Goal: Task Accomplishment & Management: Manage account settings

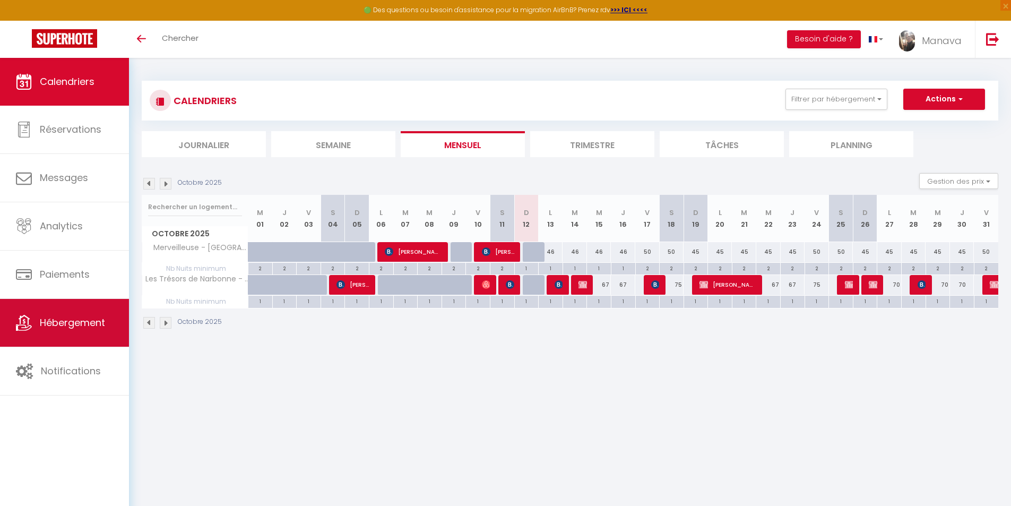
click at [72, 323] on span "Hébergement" at bounding box center [72, 322] width 65 height 13
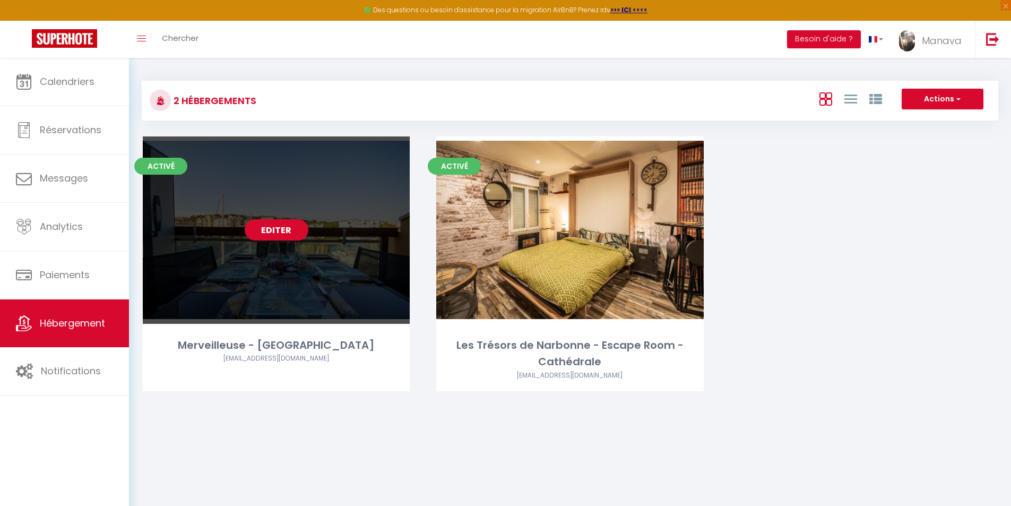
click at [281, 232] on link "Editer" at bounding box center [277, 229] width 64 height 21
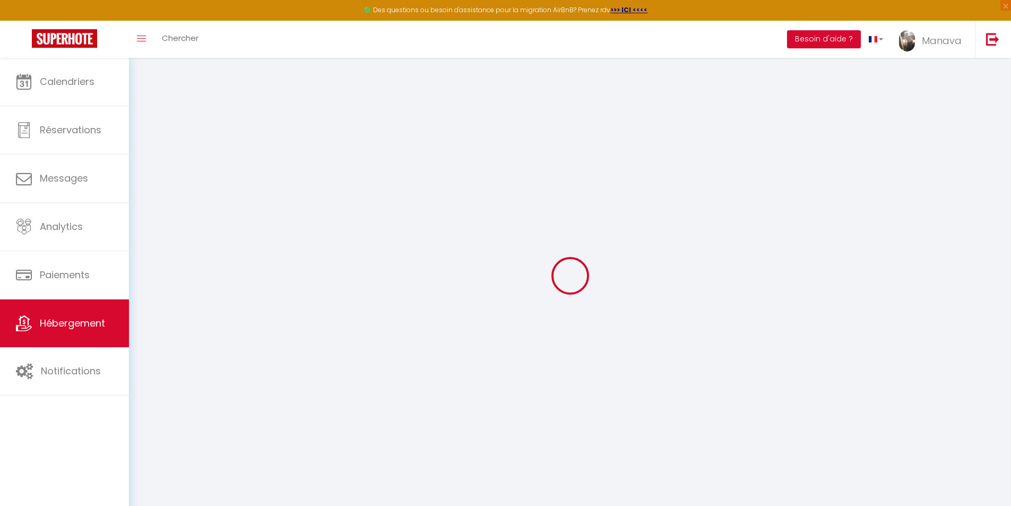
select select "+ 22 %"
select select "7213-863857050285001431"
checkbox input "false"
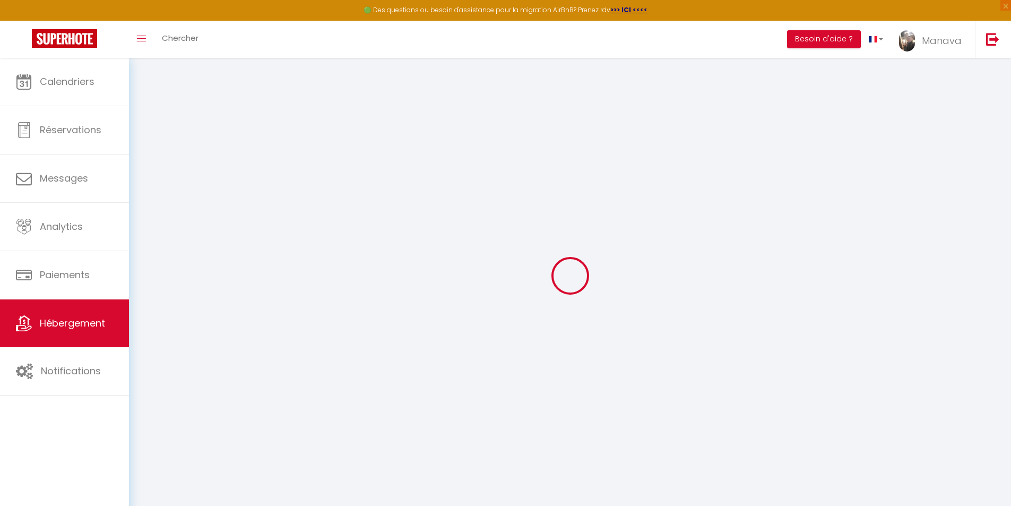
checkbox input "false"
select select
select select "EUR"
select select
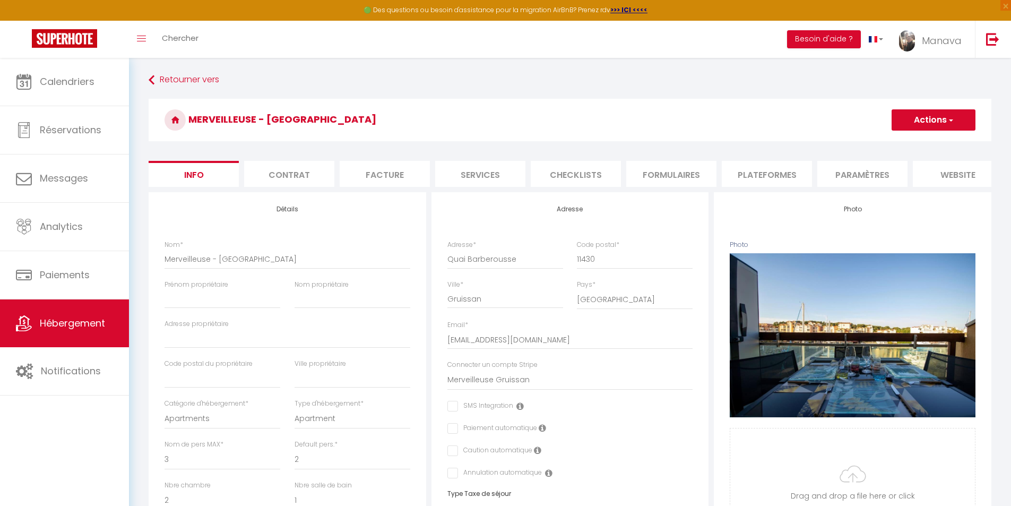
click at [766, 167] on li "Plateformes" at bounding box center [767, 174] width 90 height 26
select select
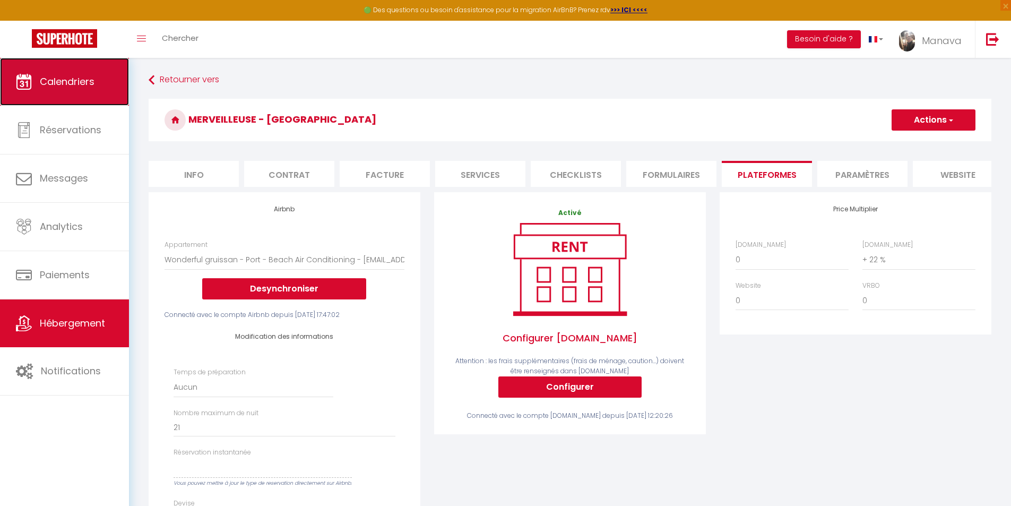
click at [83, 85] on span "Calendriers" at bounding box center [67, 81] width 55 height 13
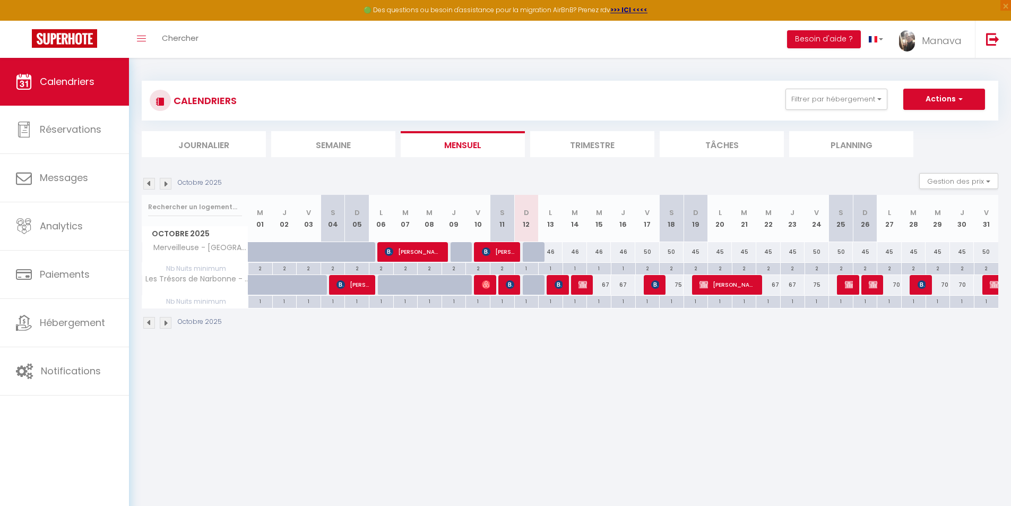
click at [162, 182] on img at bounding box center [166, 184] width 12 height 12
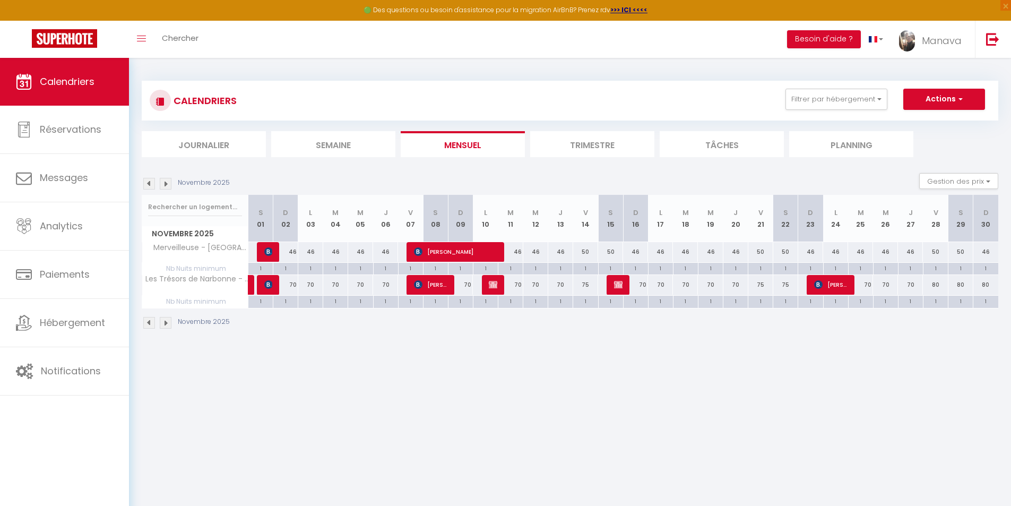
click at [162, 182] on img at bounding box center [166, 184] width 12 height 12
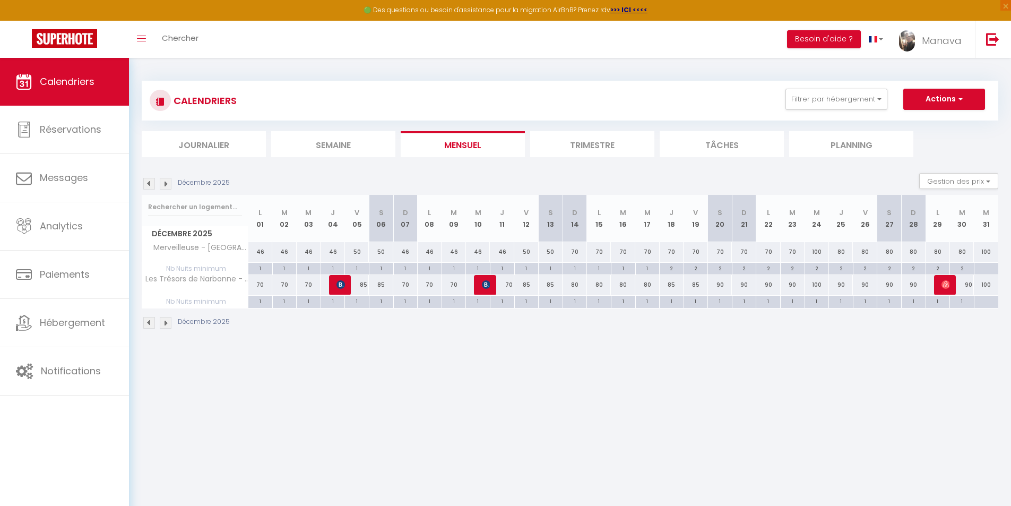
click at [162, 182] on img at bounding box center [166, 184] width 12 height 12
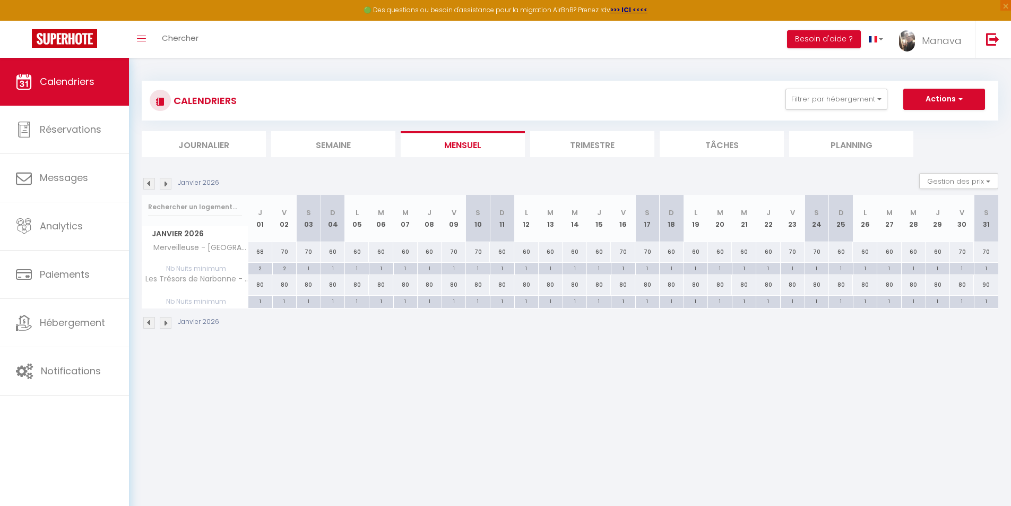
click at [162, 182] on img at bounding box center [166, 184] width 12 height 12
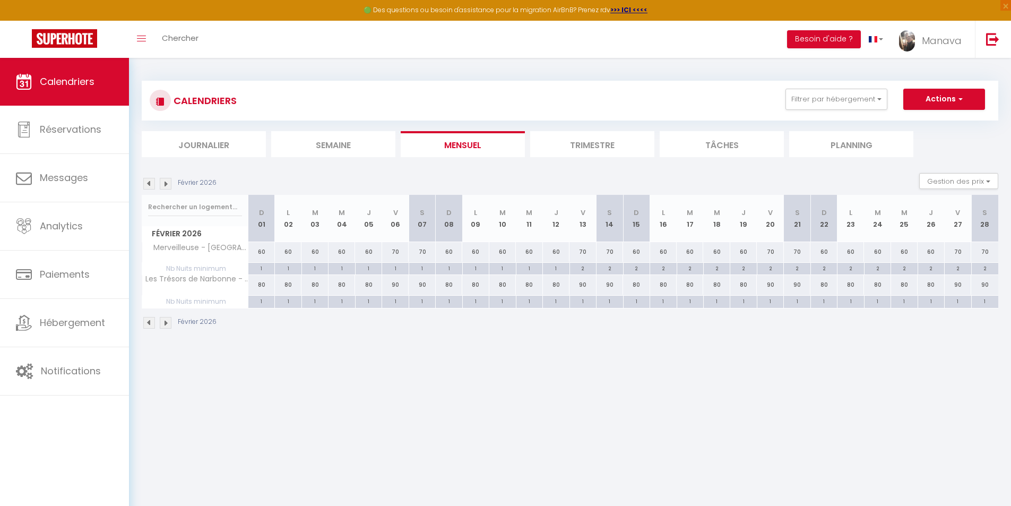
click at [162, 182] on img at bounding box center [166, 184] width 12 height 12
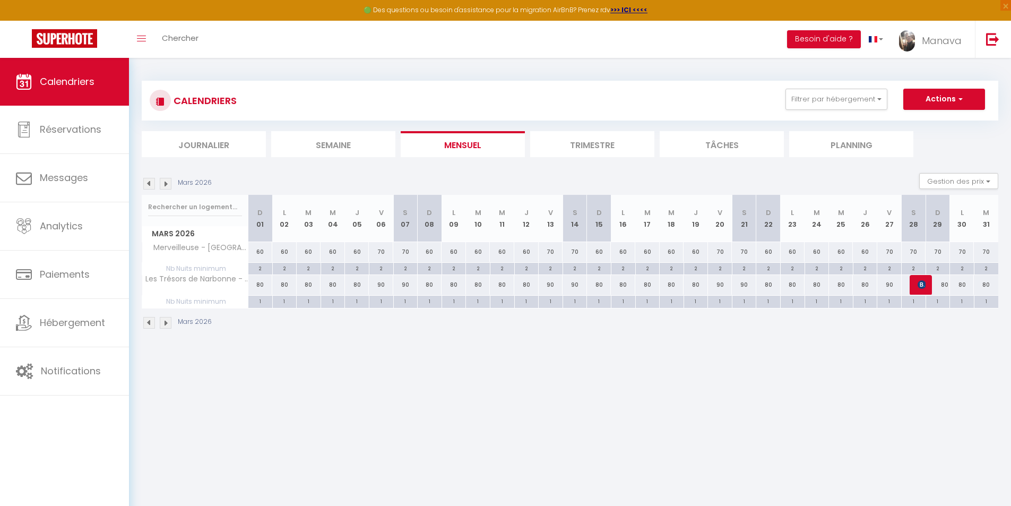
click at [162, 182] on img at bounding box center [166, 184] width 12 height 12
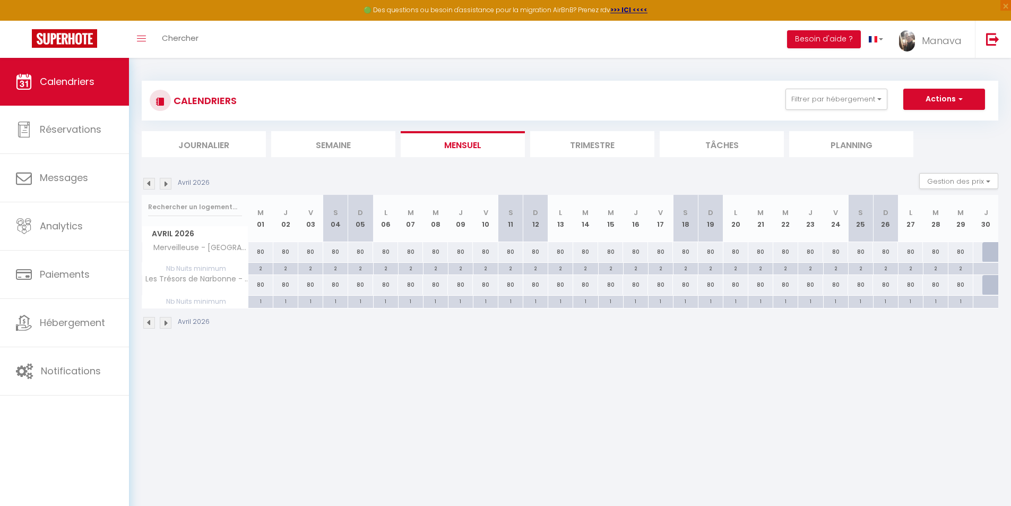
click at [162, 182] on img at bounding box center [166, 184] width 12 height 12
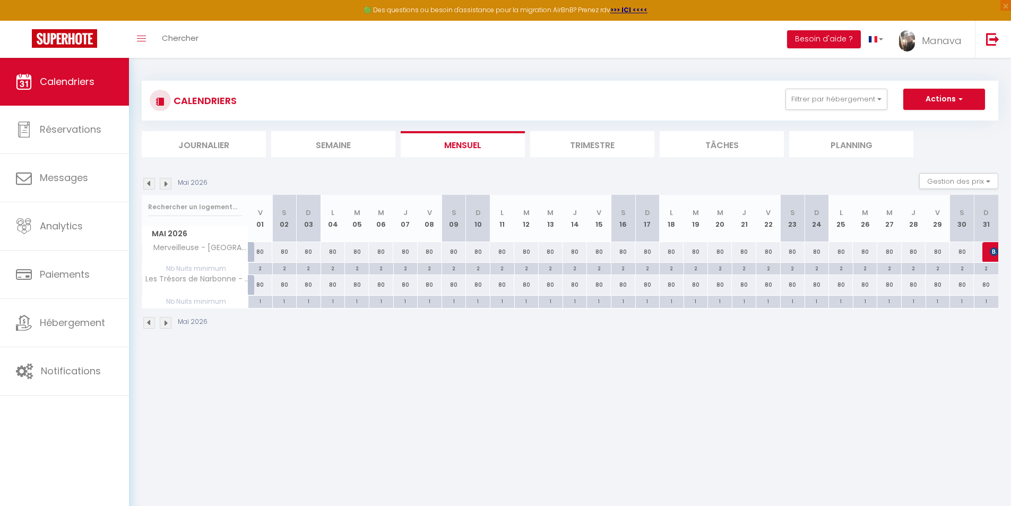
click at [162, 182] on img at bounding box center [166, 184] width 12 height 12
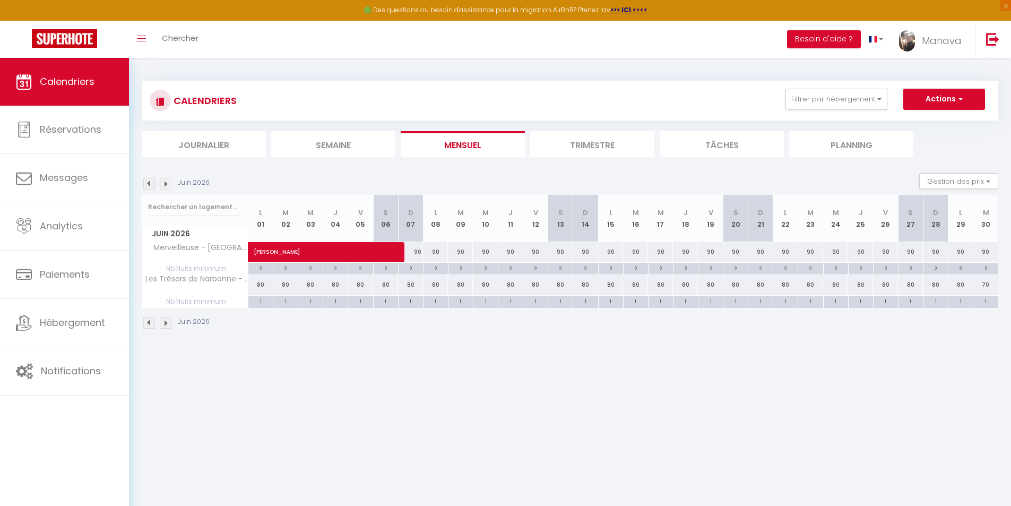
click at [162, 182] on img at bounding box center [166, 184] width 12 height 12
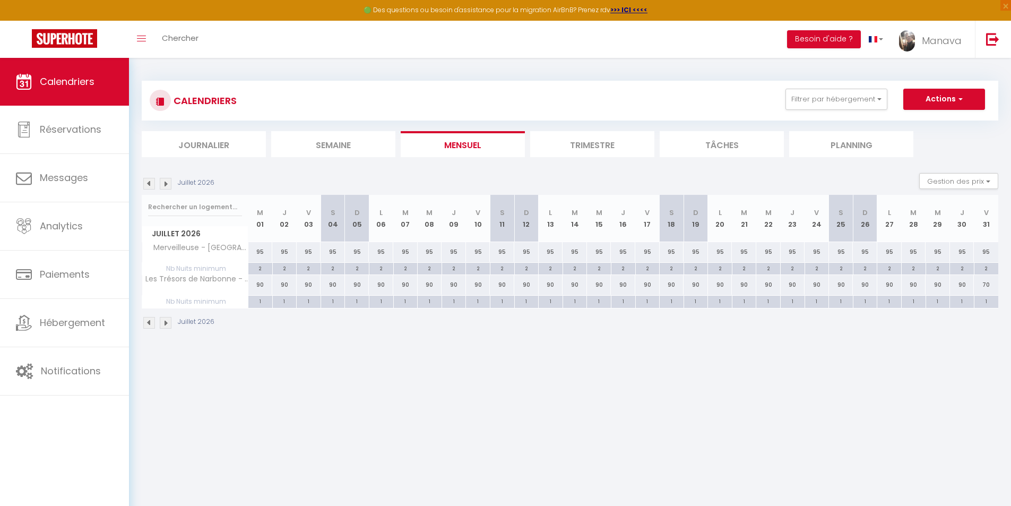
click at [162, 182] on img at bounding box center [166, 184] width 12 height 12
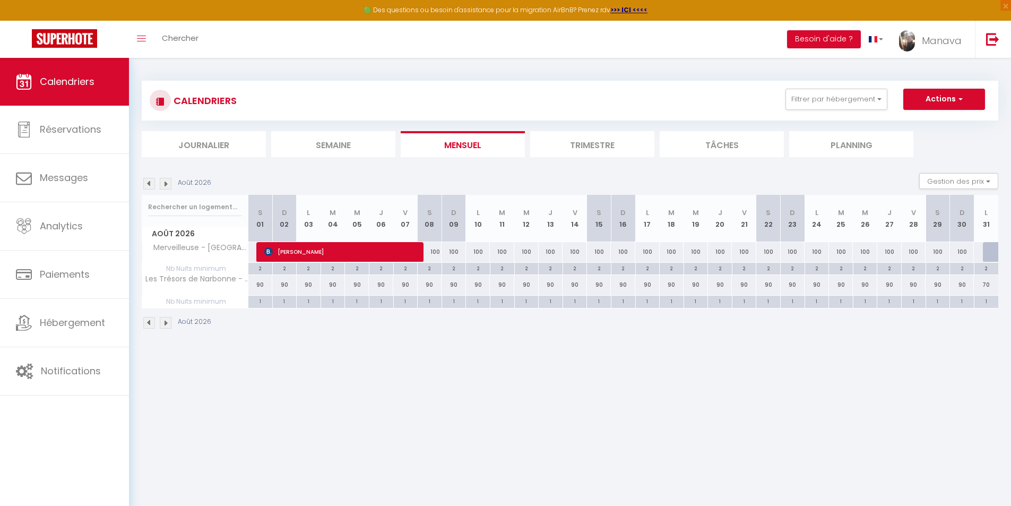
click at [162, 182] on img at bounding box center [166, 184] width 12 height 12
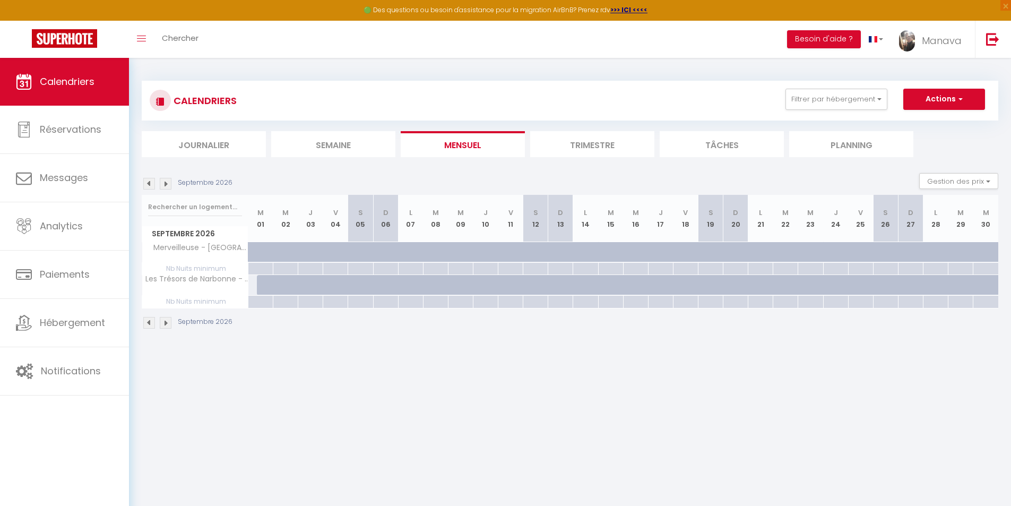
click at [147, 184] on img at bounding box center [149, 184] width 12 height 12
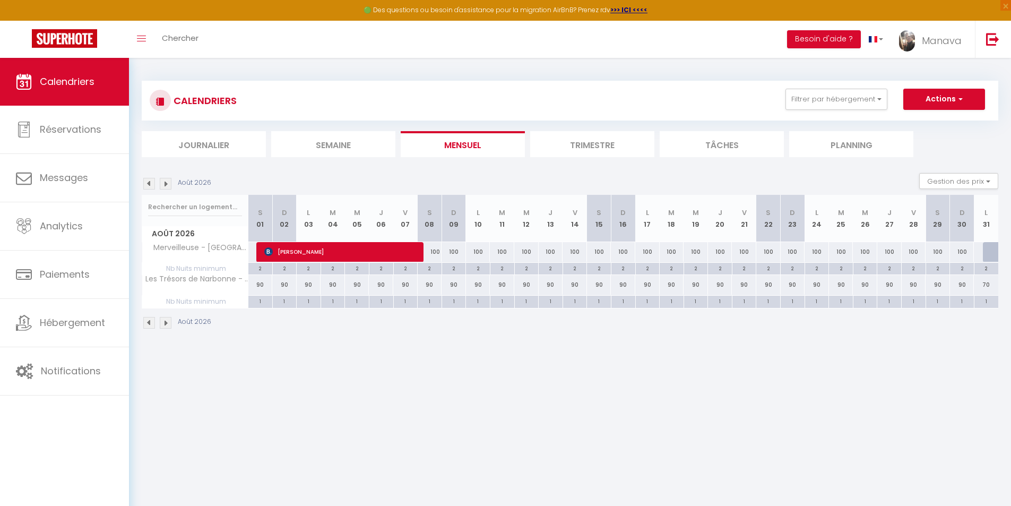
click at [147, 184] on img at bounding box center [149, 184] width 12 height 12
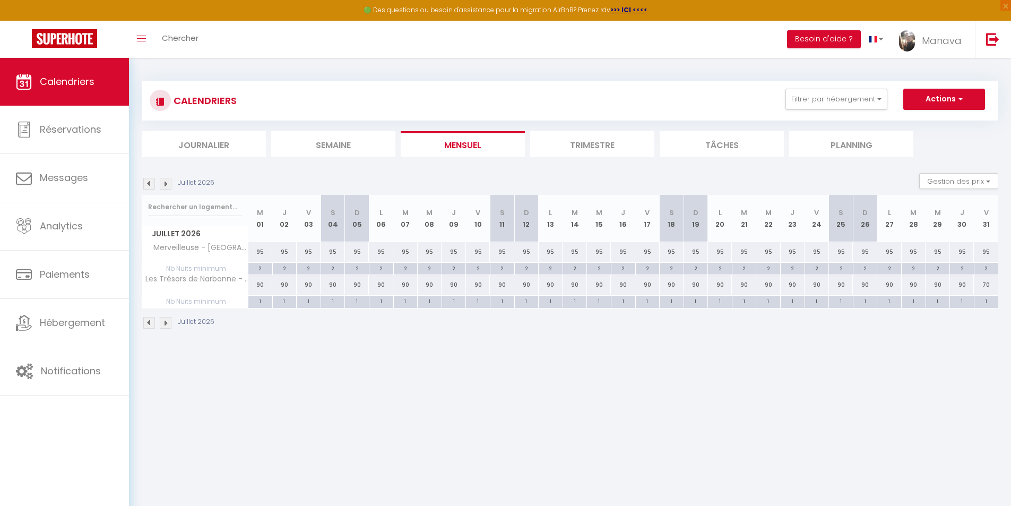
click at [166, 185] on img at bounding box center [166, 184] width 12 height 12
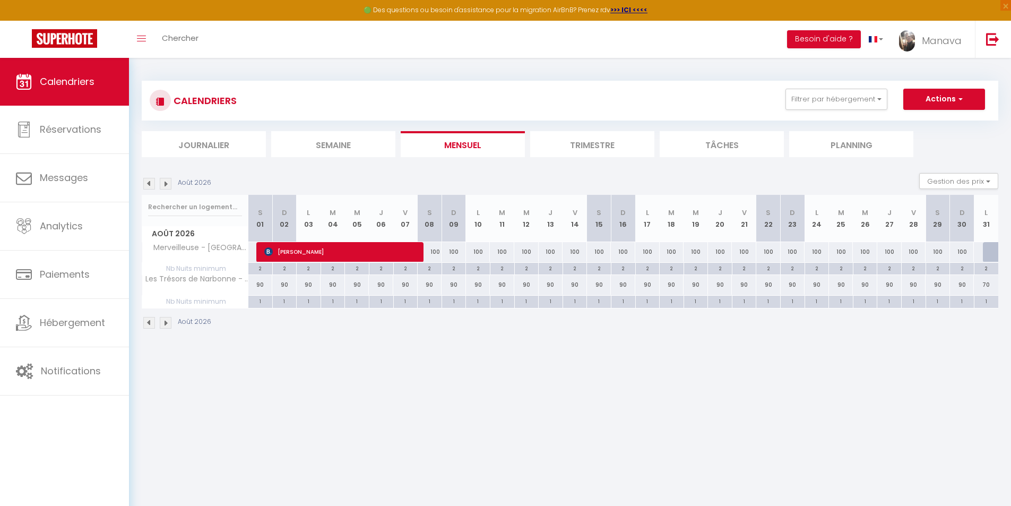
click at [150, 185] on img at bounding box center [149, 184] width 12 height 12
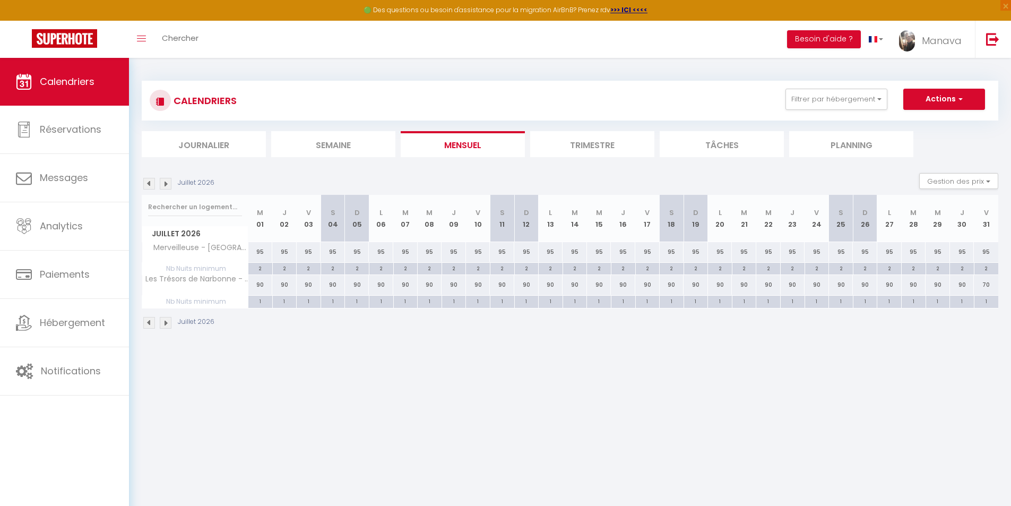
click at [150, 185] on img at bounding box center [149, 184] width 12 height 12
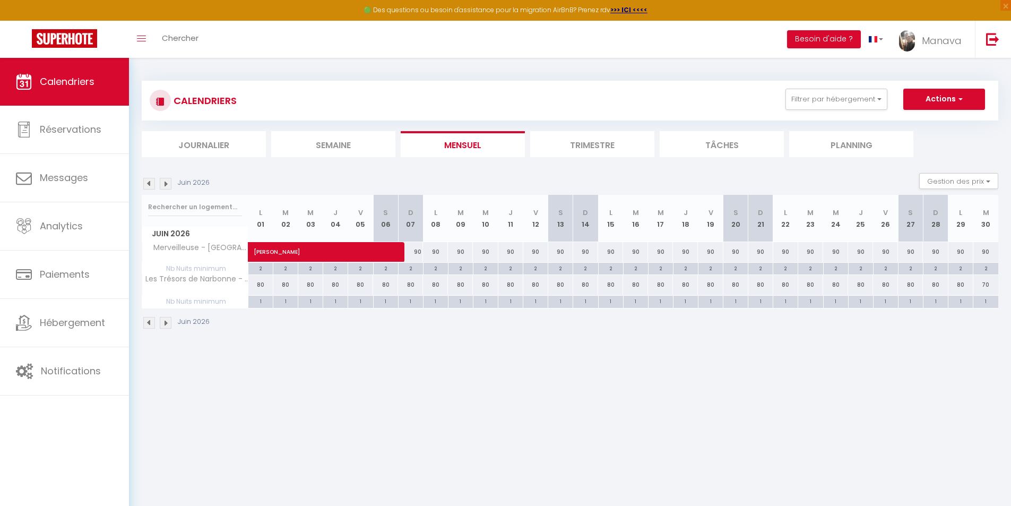
click at [168, 184] on img at bounding box center [166, 184] width 12 height 12
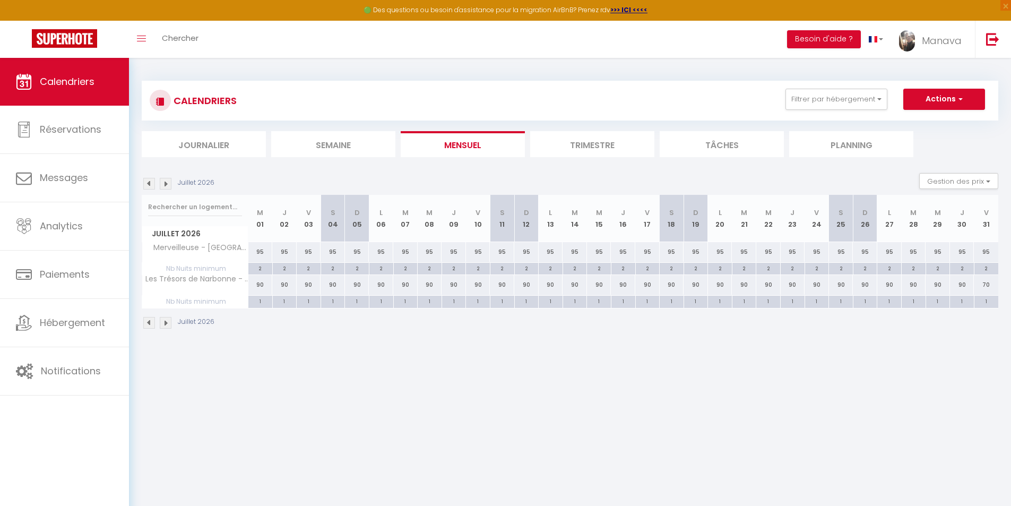
click at [168, 184] on img at bounding box center [166, 184] width 12 height 12
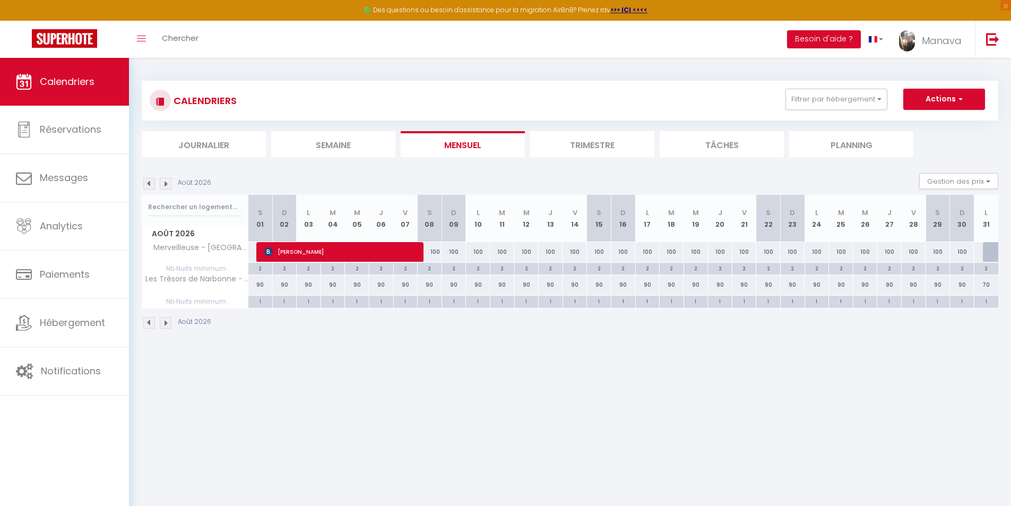
click at [146, 182] on img at bounding box center [149, 184] width 12 height 12
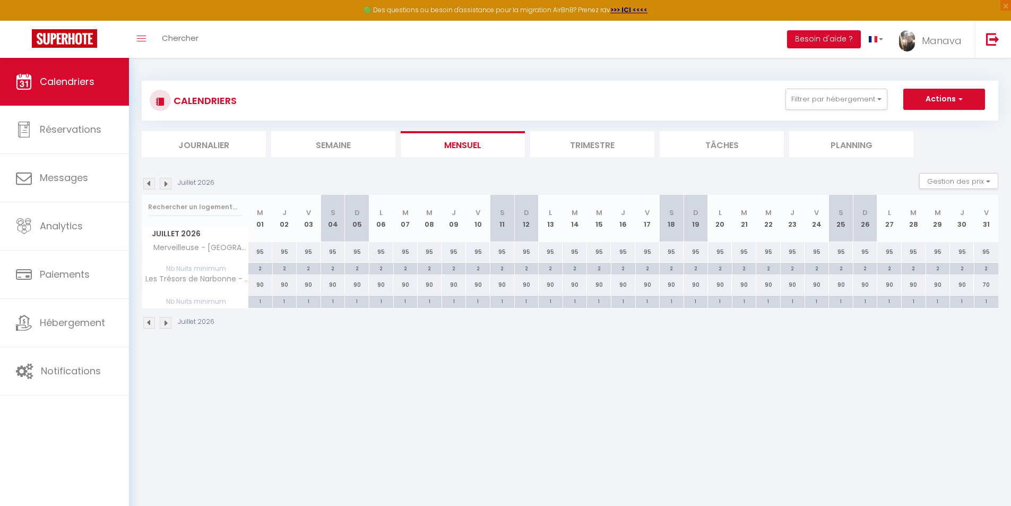
click at [146, 182] on img at bounding box center [149, 184] width 12 height 12
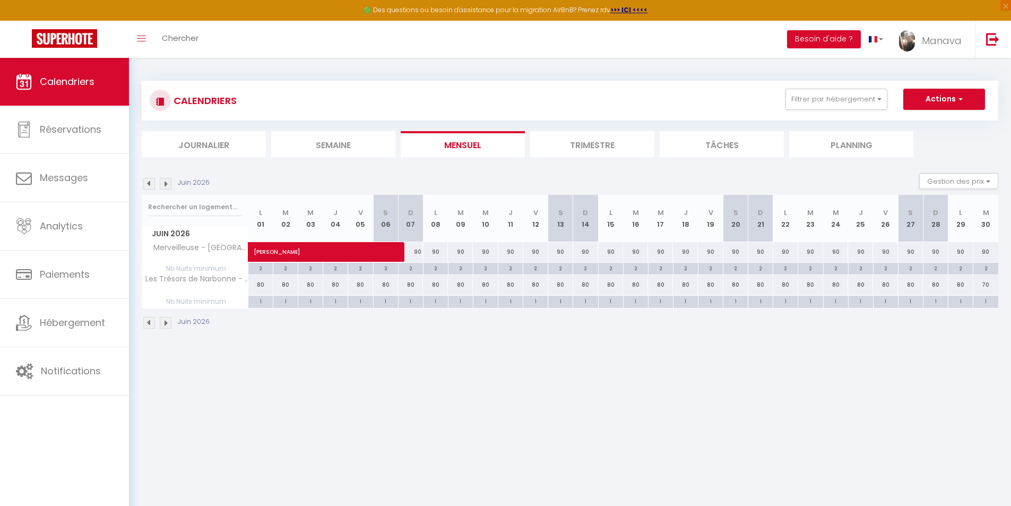
click at [146, 182] on img at bounding box center [149, 184] width 12 height 12
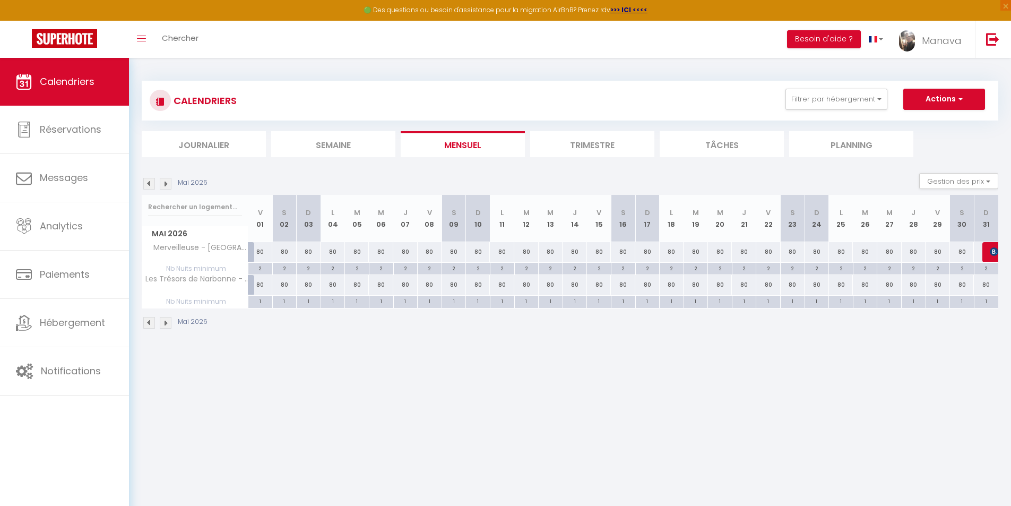
click at [146, 182] on img at bounding box center [149, 184] width 12 height 12
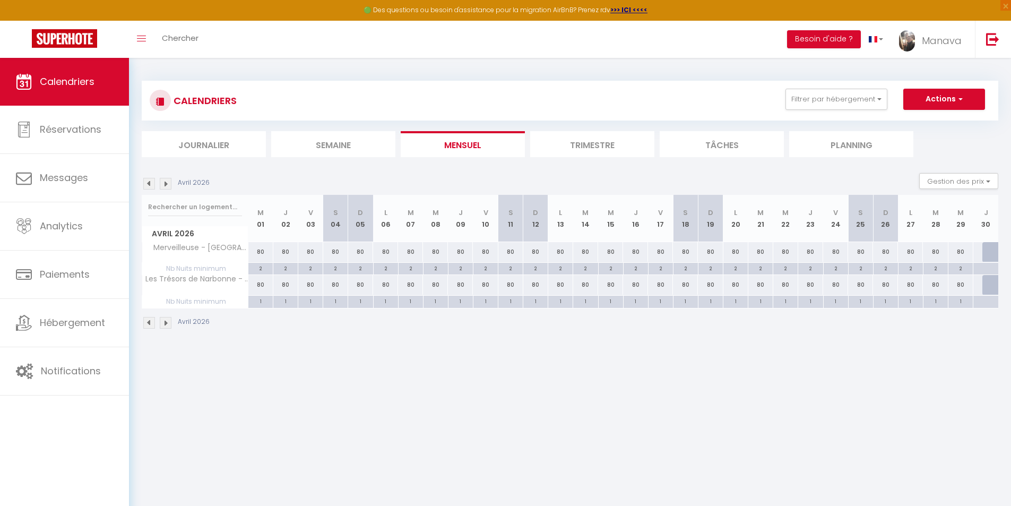
click at [146, 182] on img at bounding box center [149, 184] width 12 height 12
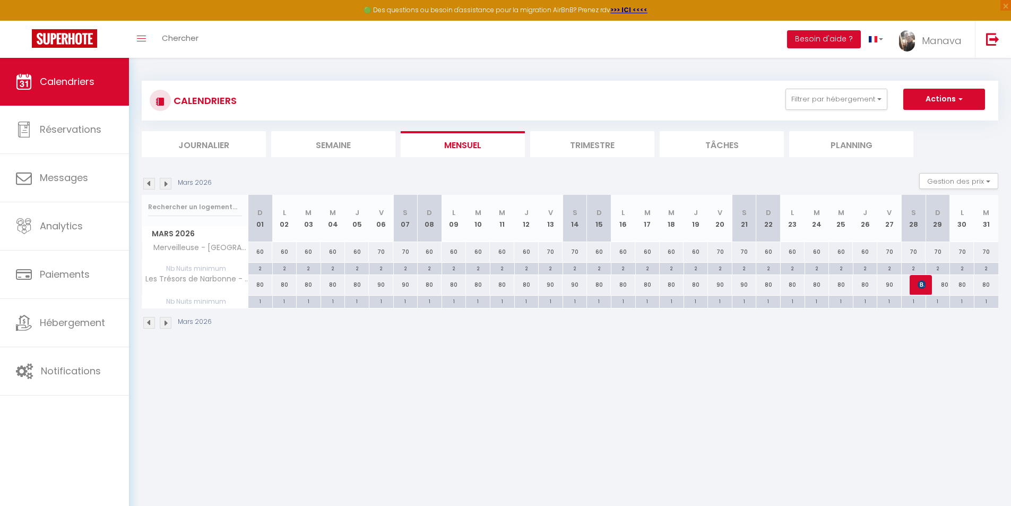
click at [146, 182] on img at bounding box center [149, 184] width 12 height 12
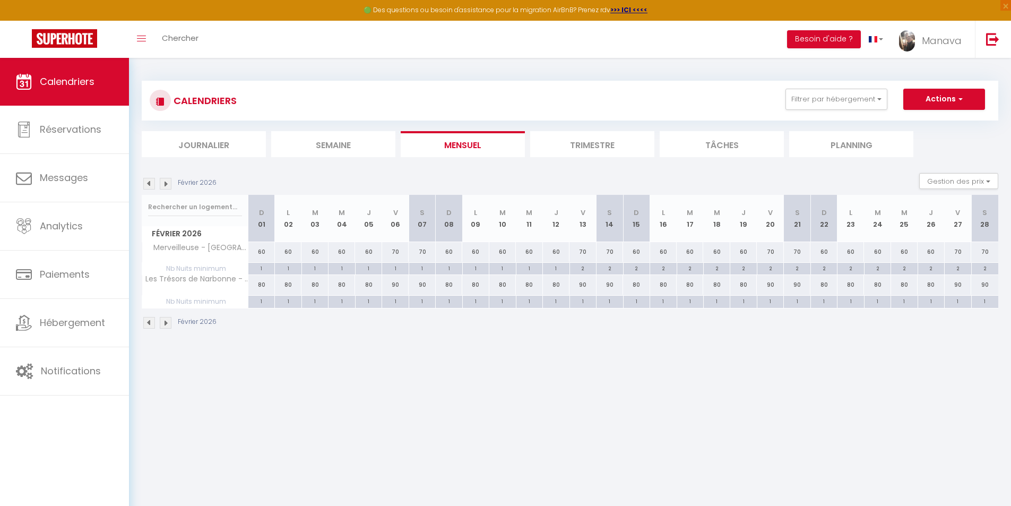
click at [146, 182] on img at bounding box center [149, 184] width 12 height 12
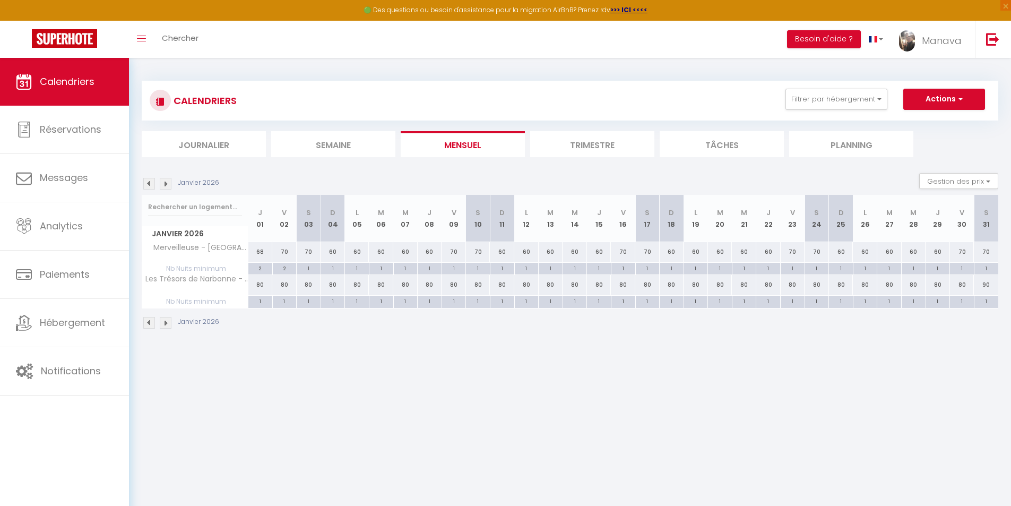
click at [146, 182] on img at bounding box center [149, 184] width 12 height 12
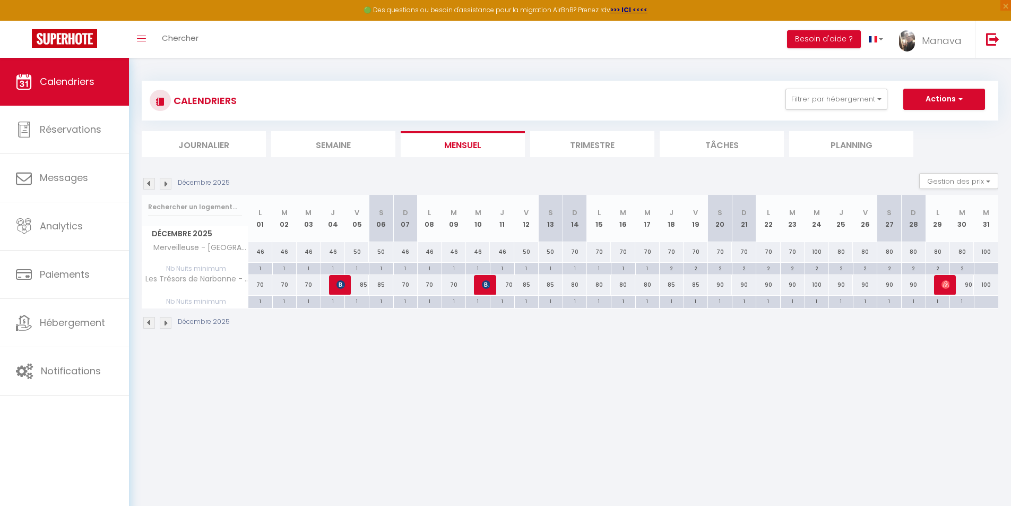
click at [146, 182] on img at bounding box center [149, 184] width 12 height 12
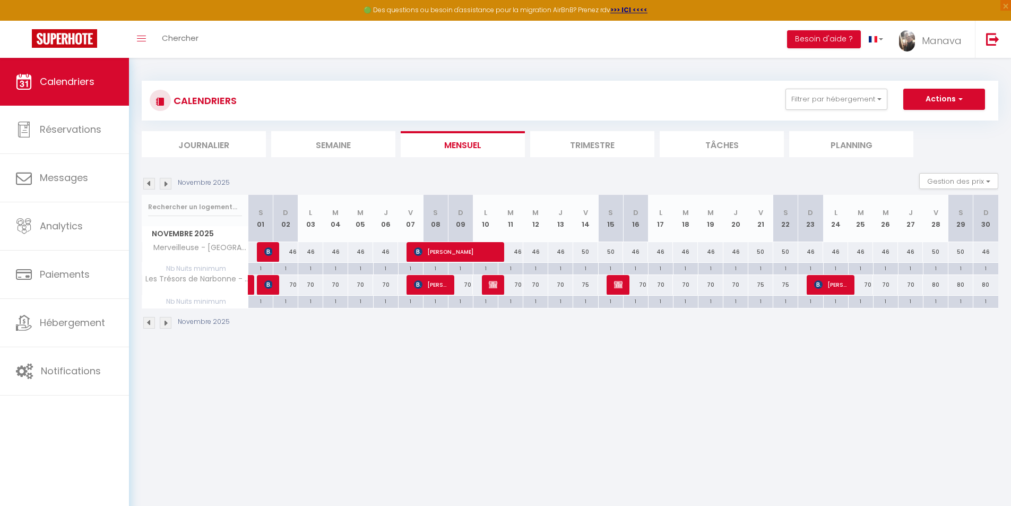
click at [146, 182] on img at bounding box center [149, 184] width 12 height 12
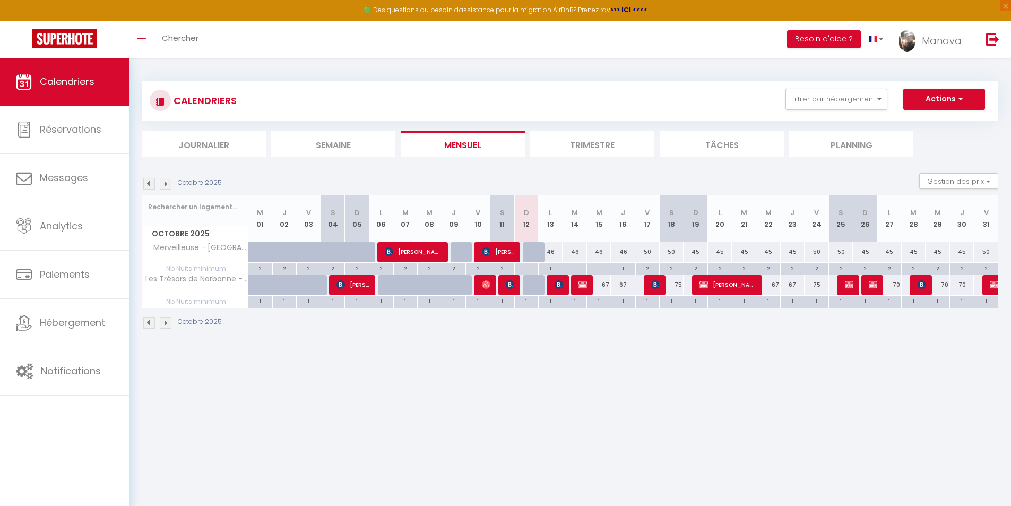
click at [146, 182] on img at bounding box center [149, 184] width 12 height 12
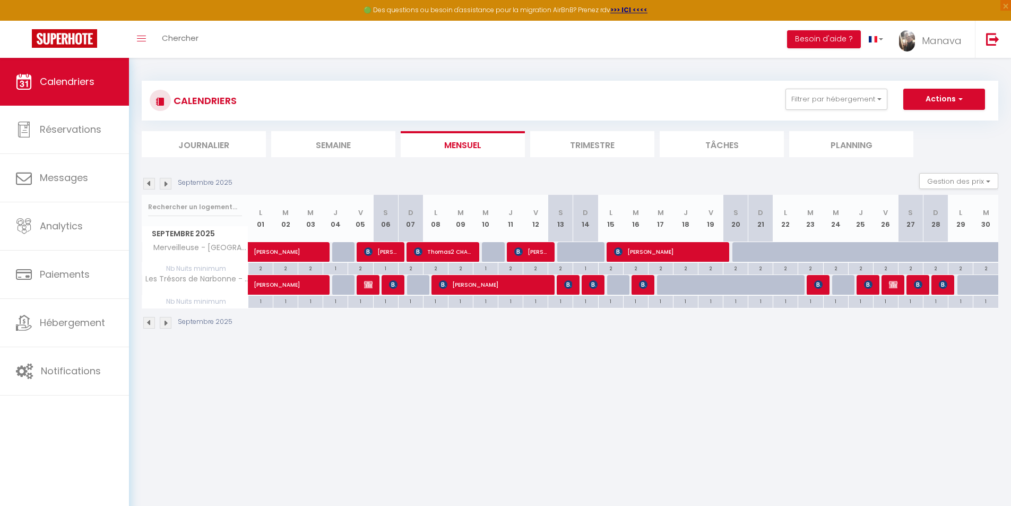
click at [162, 185] on img at bounding box center [166, 184] width 12 height 12
